Goal: Find specific page/section: Find specific page/section

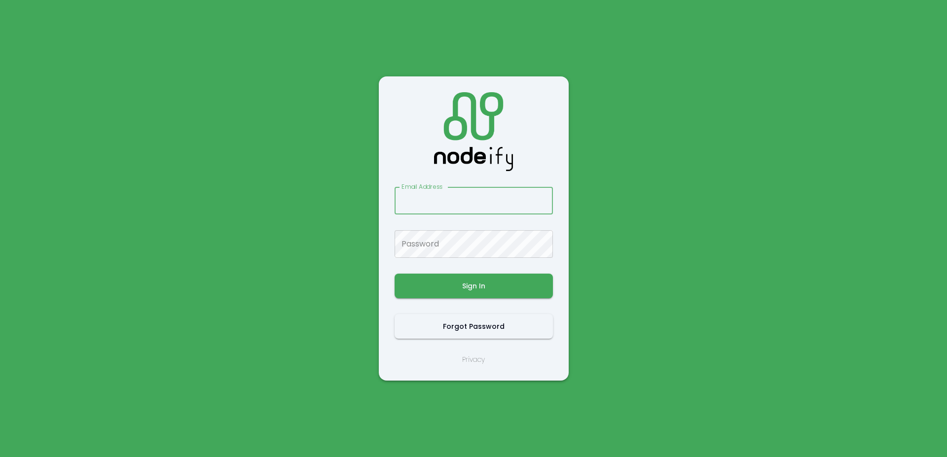
click at [378, 115] on main "Email Address Email Address Password Password Sign In Forgot Password Privacy" at bounding box center [473, 228] width 592 height 457
click at [417, 203] on input "Email Address" at bounding box center [473, 201] width 158 height 28
click at [367, 198] on main "Email Address Email Address Password Password Sign In Forgot Password Privacy" at bounding box center [473, 228] width 592 height 457
click at [431, 200] on input "Email Address" at bounding box center [473, 201] width 158 height 28
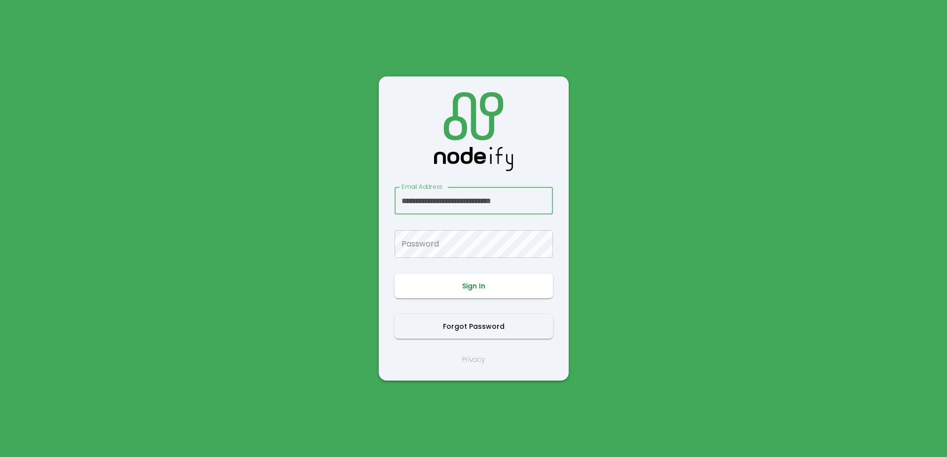
scroll to position [0, 4]
type input "**********"
click at [472, 284] on button "Sign In" at bounding box center [473, 286] width 158 height 25
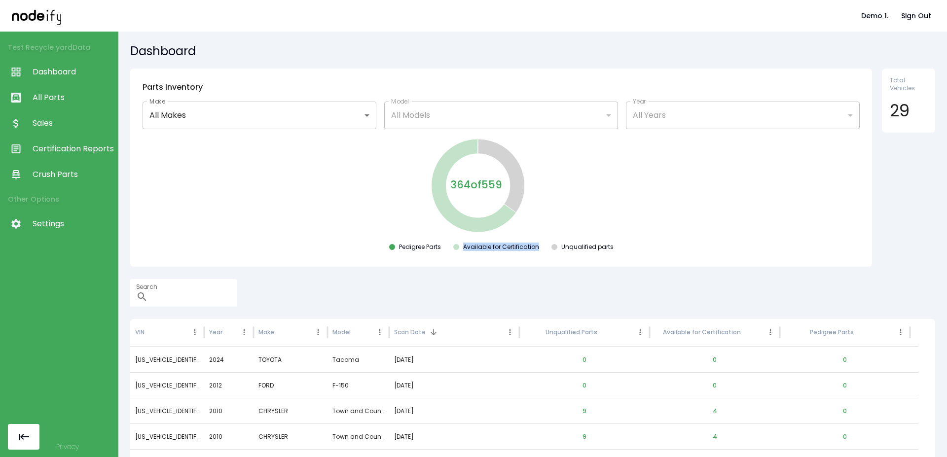
drag, startPoint x: 459, startPoint y: 249, endPoint x: 536, endPoint y: 249, distance: 77.9
click at [536, 249] on div "Pedigree Parts Available for Certification Unqualified parts" at bounding box center [501, 249] width 726 height 12
click at [60, 94] on span "All Parts" at bounding box center [73, 98] width 80 height 12
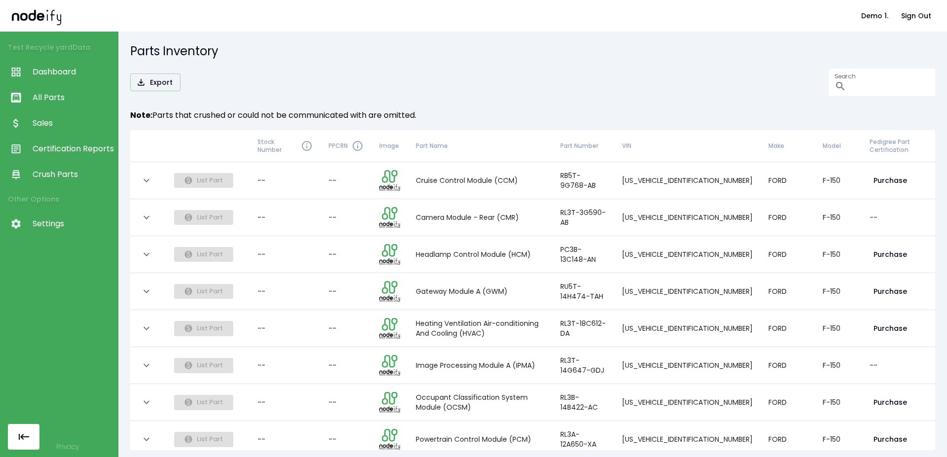
click at [56, 122] on span "Sales" at bounding box center [73, 123] width 80 height 12
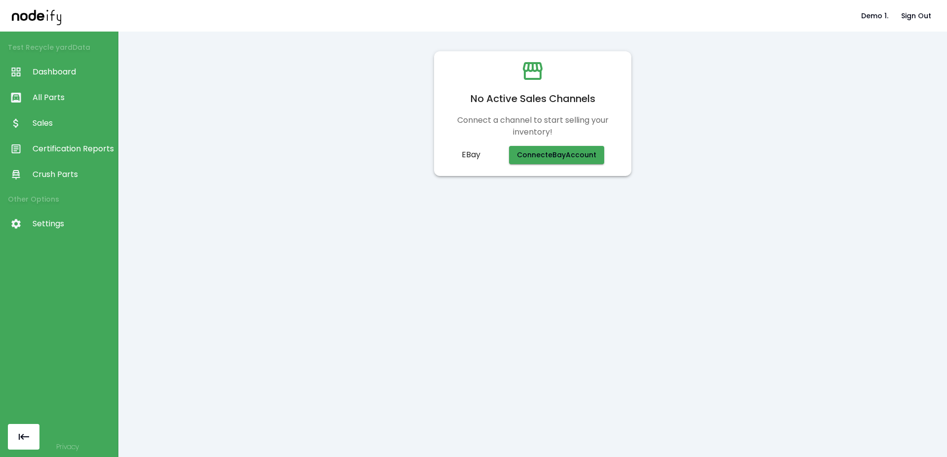
click at [63, 160] on link "Certification Reports" at bounding box center [59, 149] width 118 height 26
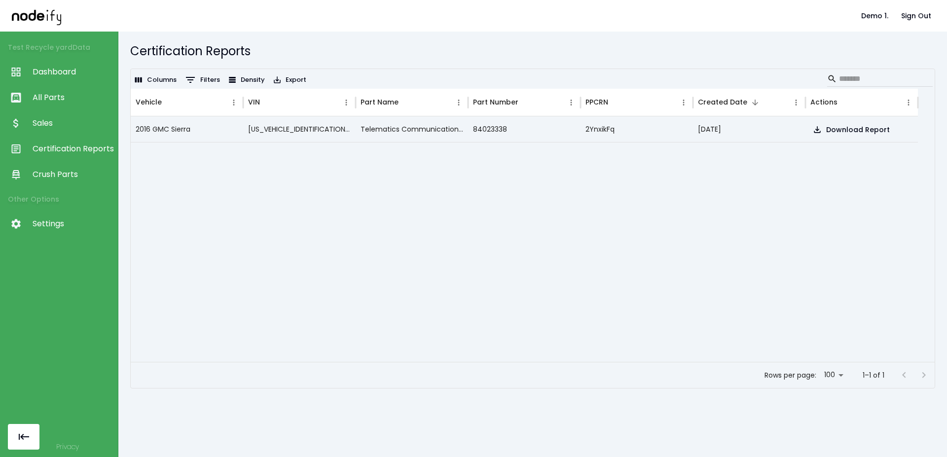
click at [46, 69] on span "Dashboard" at bounding box center [73, 72] width 80 height 12
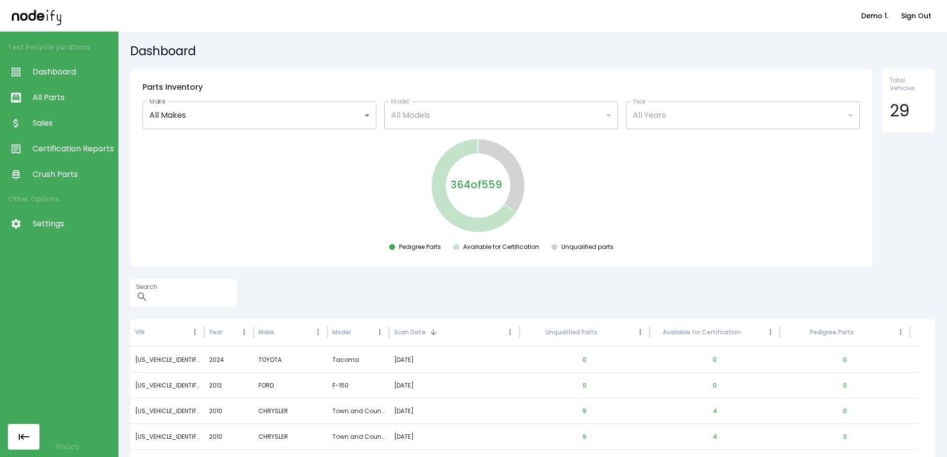
click at [374, 282] on div "Search ​" at bounding box center [532, 293] width 805 height 28
click at [445, 241] on div "364 of 559 Pedigree Parts Available for Certification Unqualified parts" at bounding box center [501, 196] width 726 height 118
